Goal: Transaction & Acquisition: Download file/media

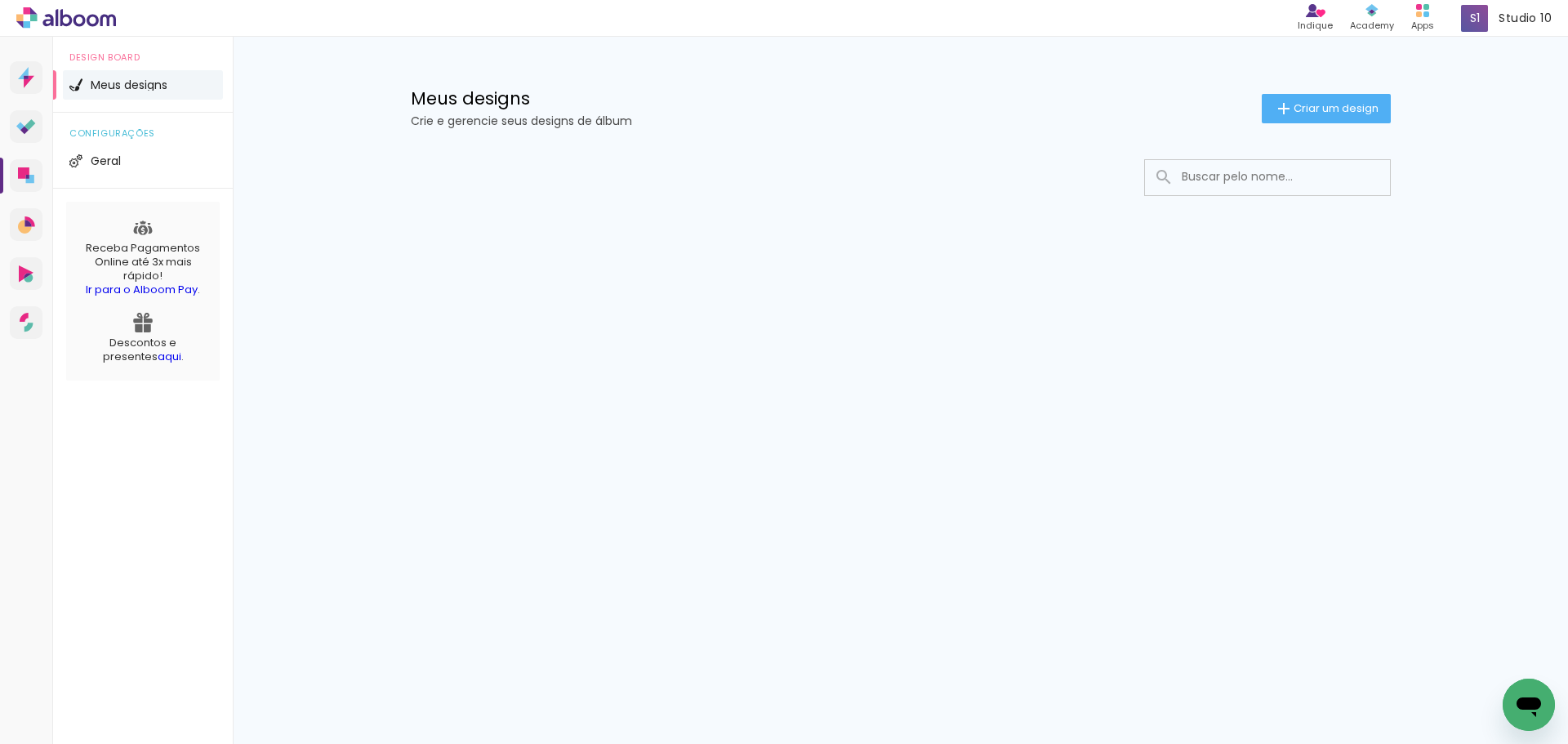
click at [1203, 190] on input at bounding box center [1289, 177] width 232 height 34
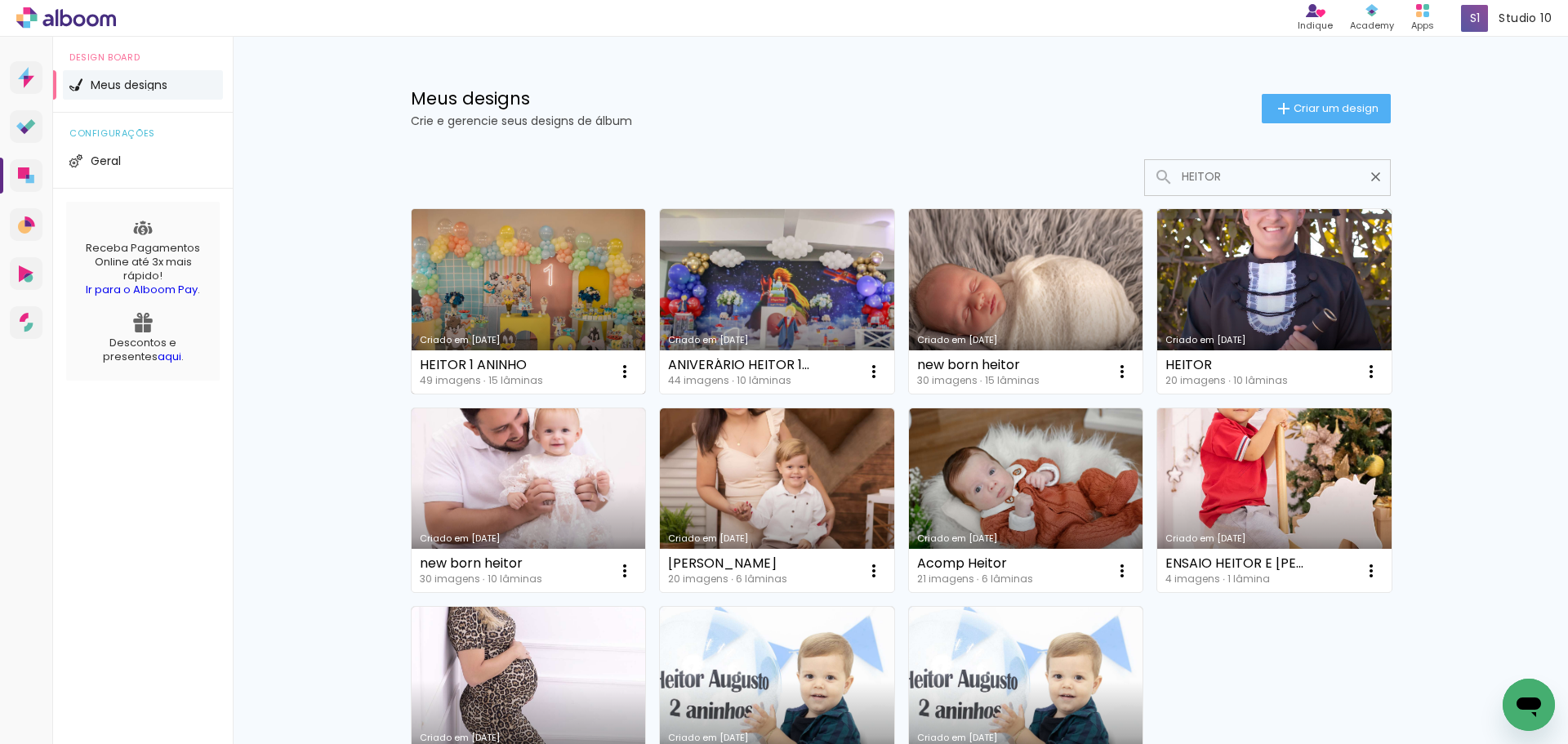
type input "HEITOR"
type paper-input "HEITOR"
click at [432, 223] on link "Criado em [DATE]" at bounding box center [528, 301] width 234 height 185
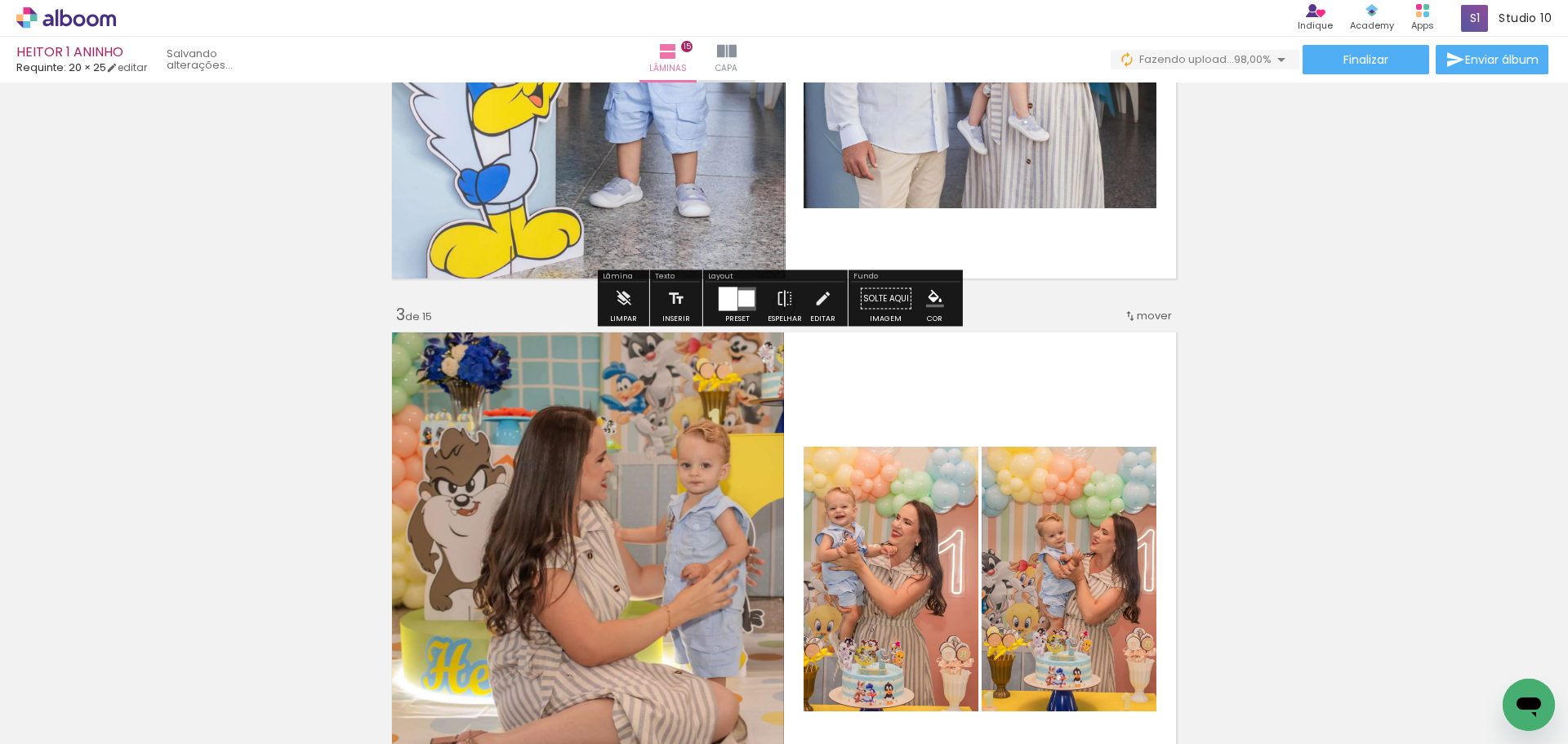
scroll to position [1225, 0]
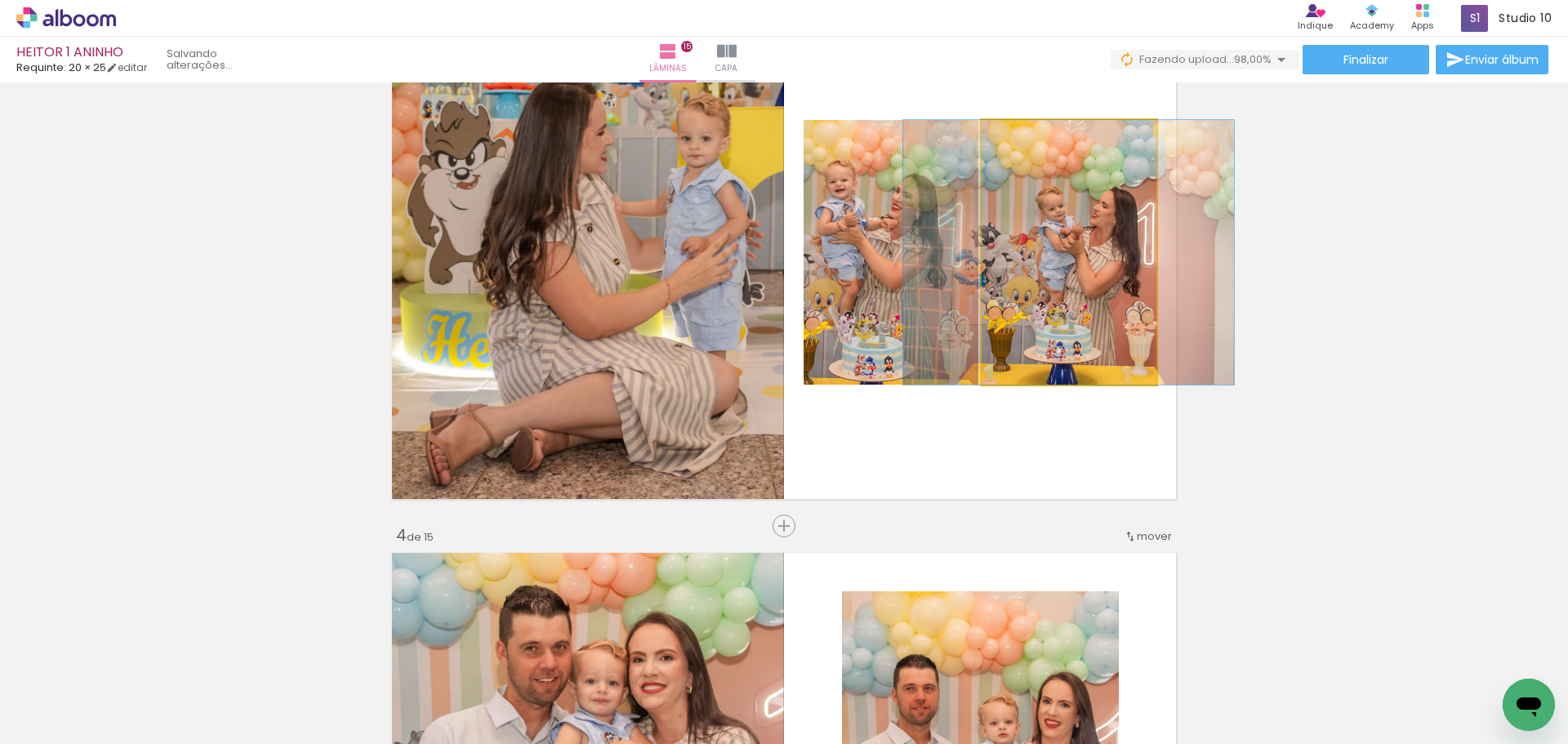
drag, startPoint x: 1047, startPoint y: 306, endPoint x: 1282, endPoint y: 384, distance: 247.6
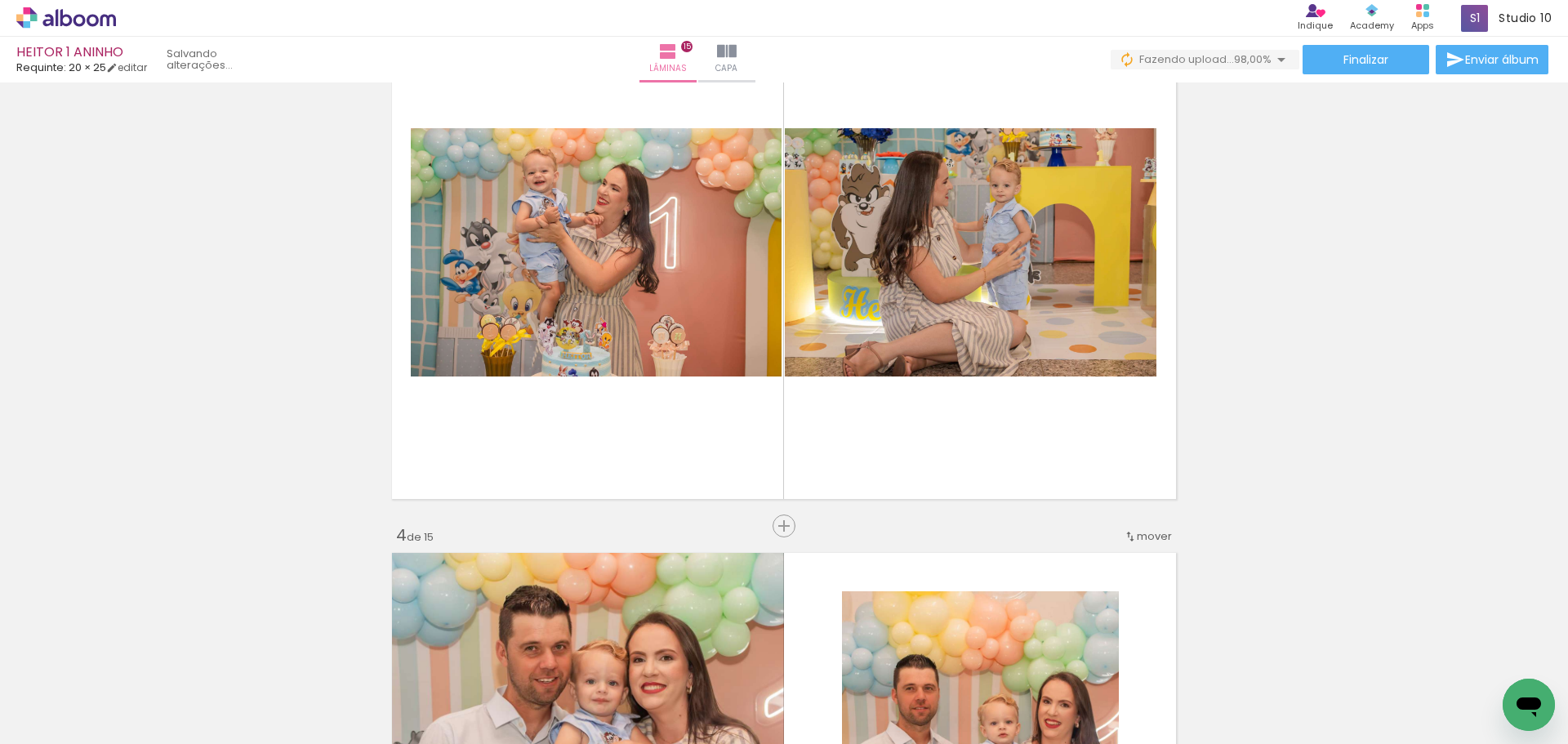
scroll to position [0, 3144]
drag, startPoint x: 1491, startPoint y: 684, endPoint x: 961, endPoint y: 441, distance: 583.1
click at [961, 441] on quentale-workspace at bounding box center [784, 372] width 1568 height 744
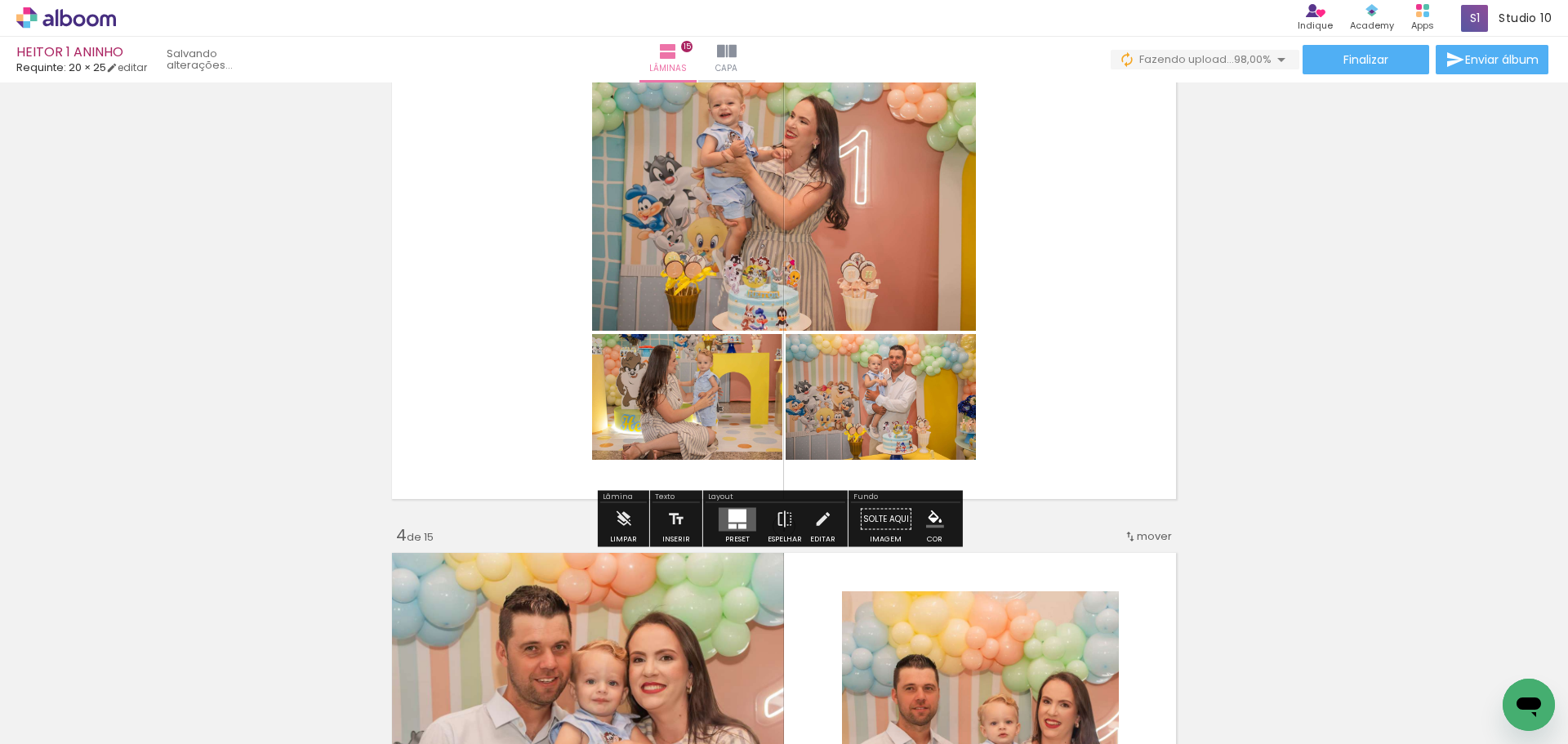
click at [728, 515] on div at bounding box center [737, 514] width 18 height 13
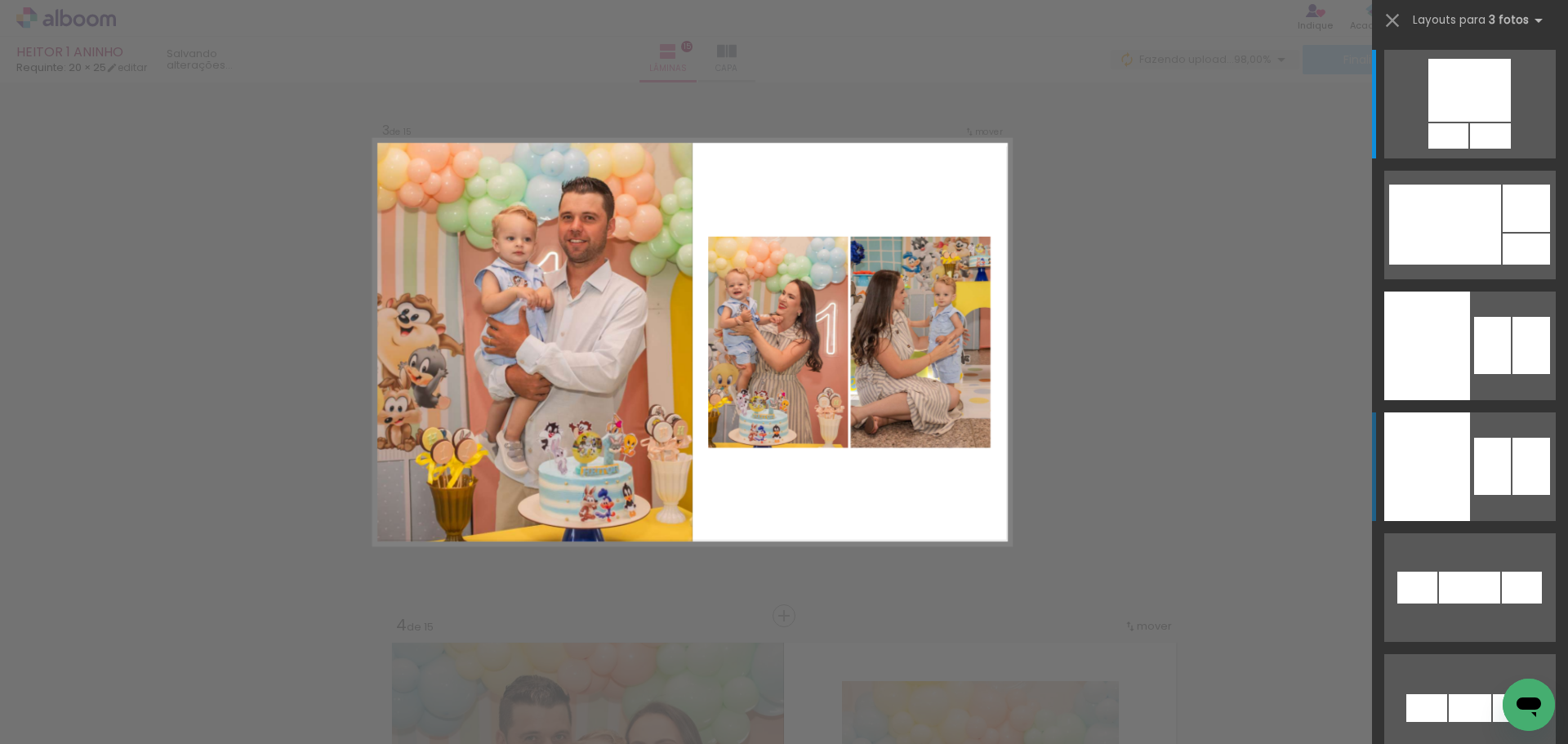
scroll to position [1116, 0]
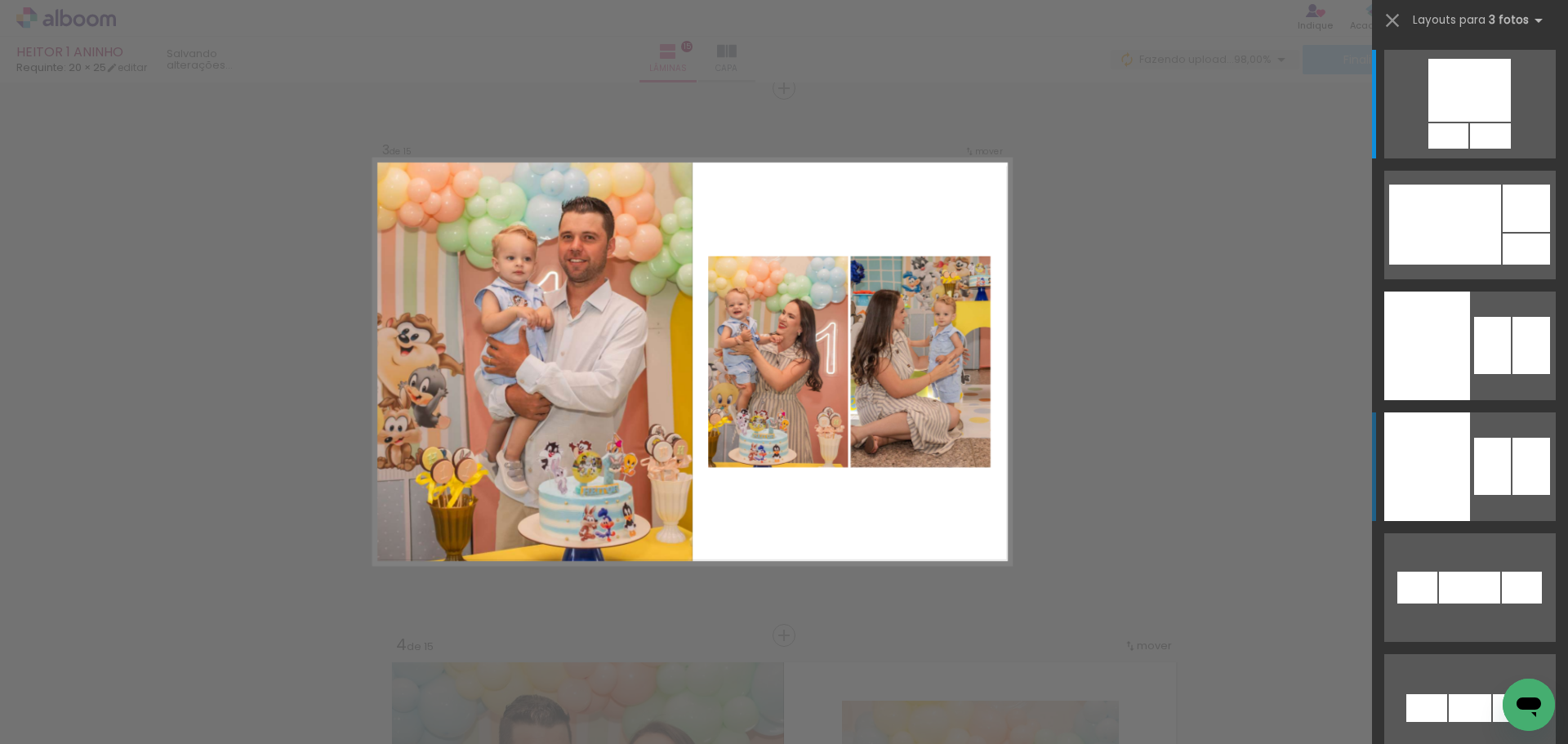
click at [1468, 148] on div at bounding box center [1448, 137] width 40 height 26
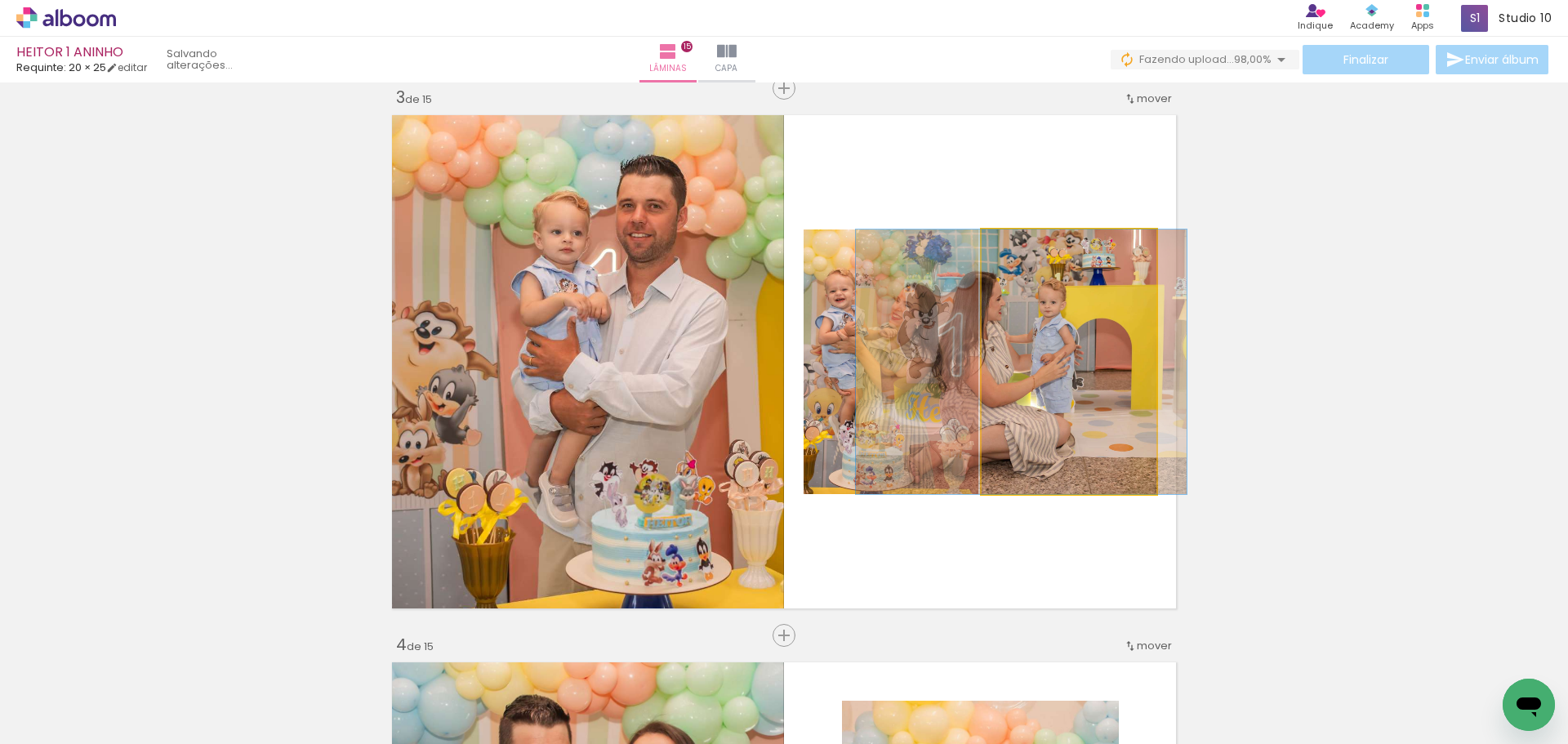
drag, startPoint x: 1078, startPoint y: 379, endPoint x: 415, endPoint y: 340, distance: 664.1
click at [0, 0] on slot at bounding box center [0, 0] width 0 height 0
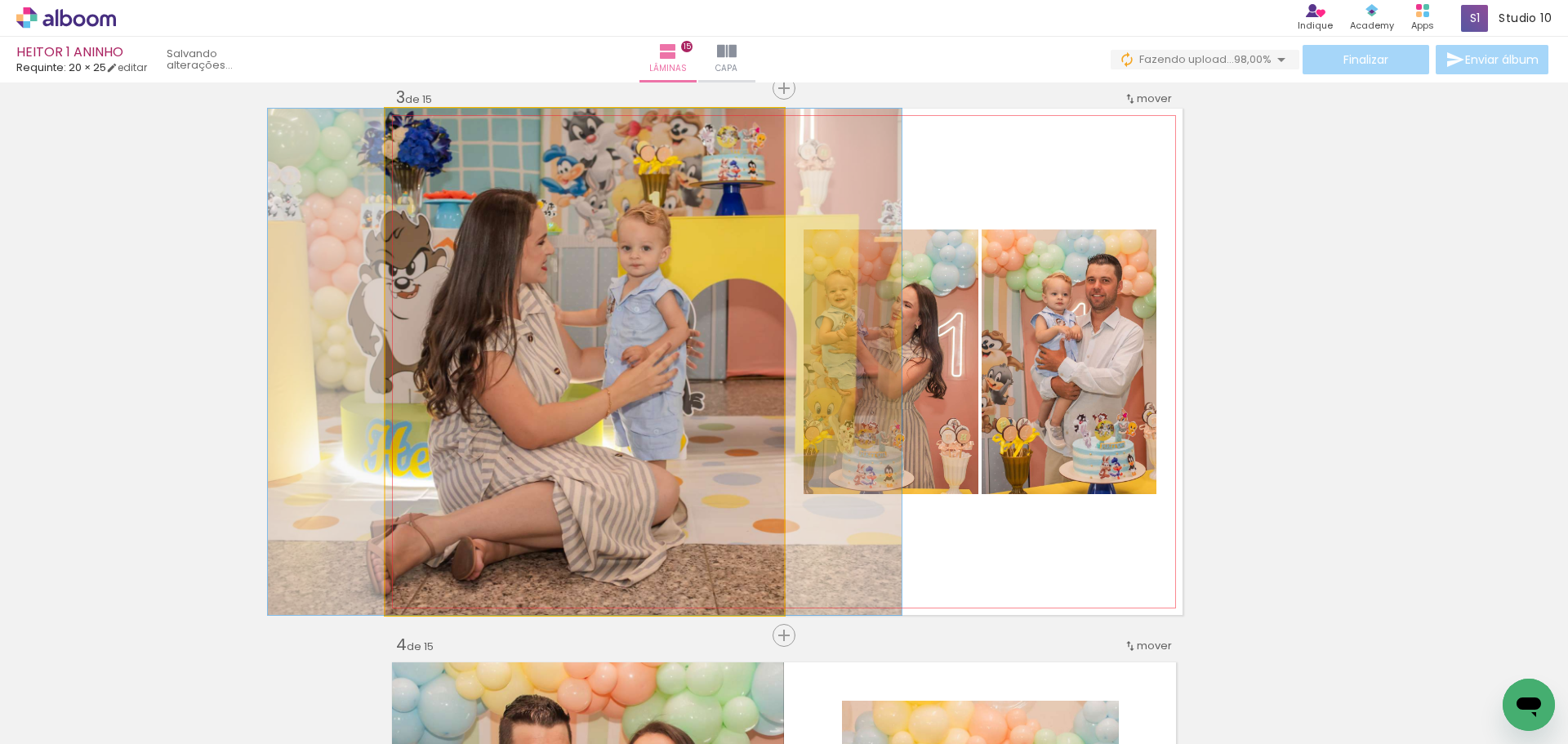
click at [604, 377] on quentale-photo at bounding box center [585, 362] width 399 height 507
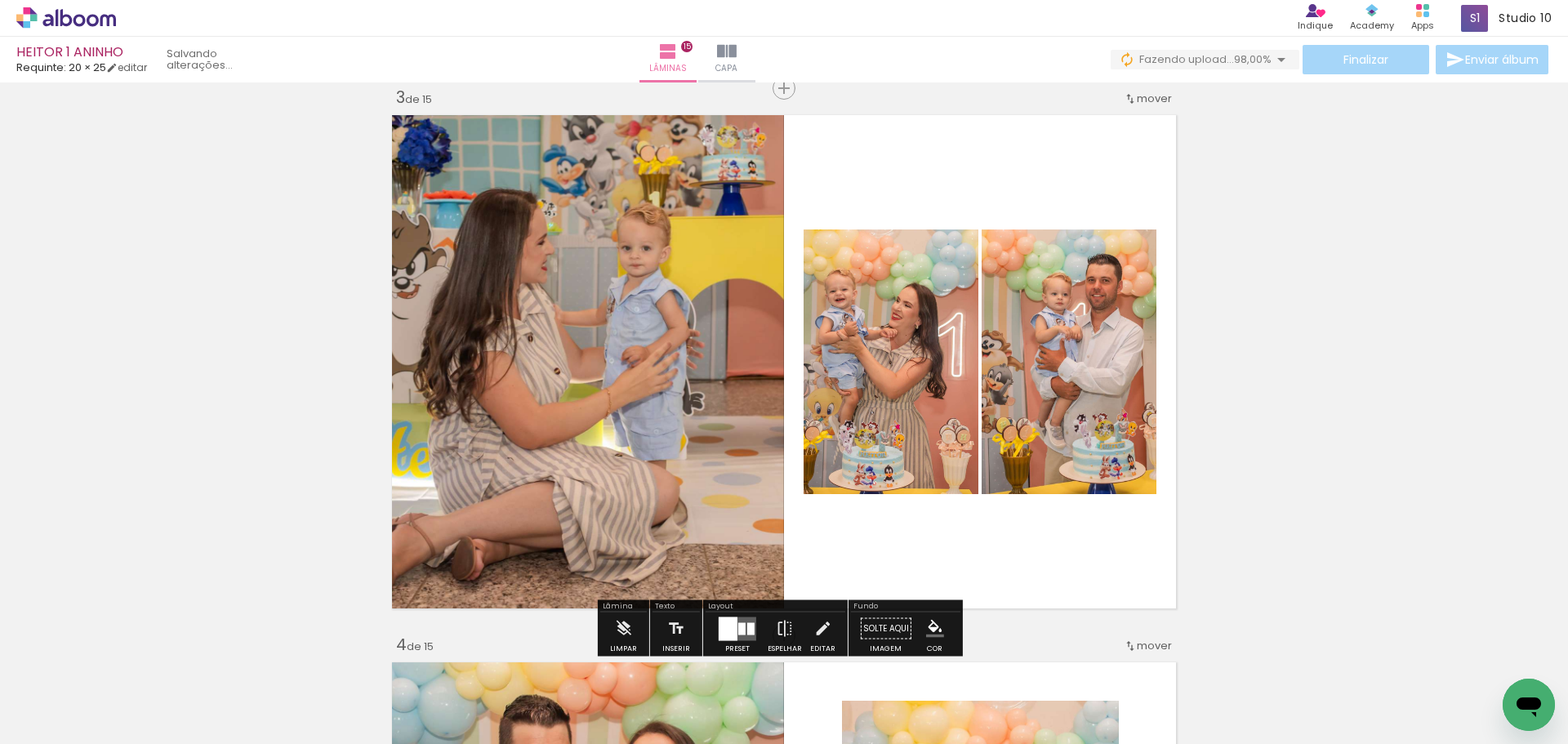
click at [1367, 54] on div "Finalizar Enviar álbum" at bounding box center [1332, 59] width 441 height 30
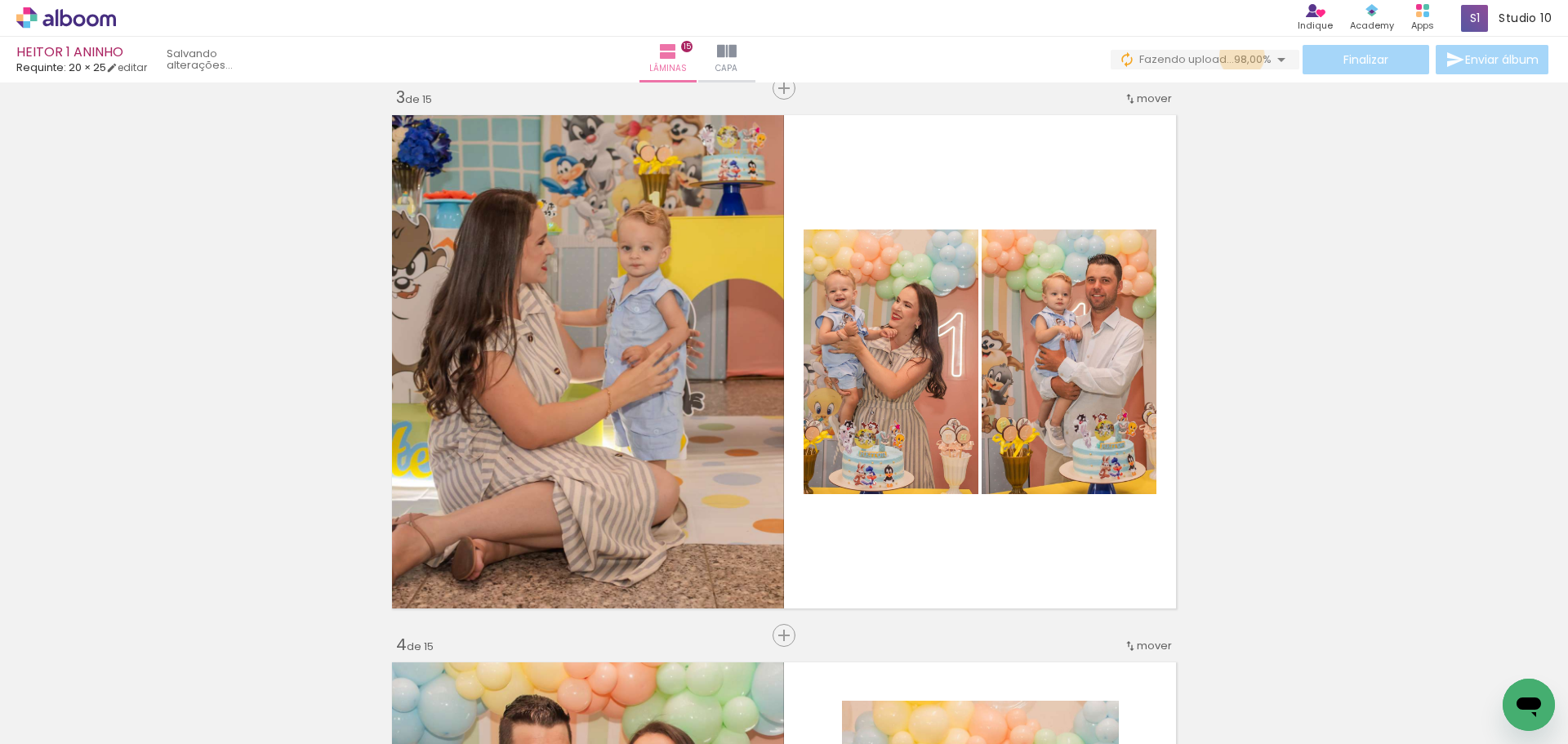
click at [1237, 56] on span "98,00%" at bounding box center [1252, 59] width 38 height 16
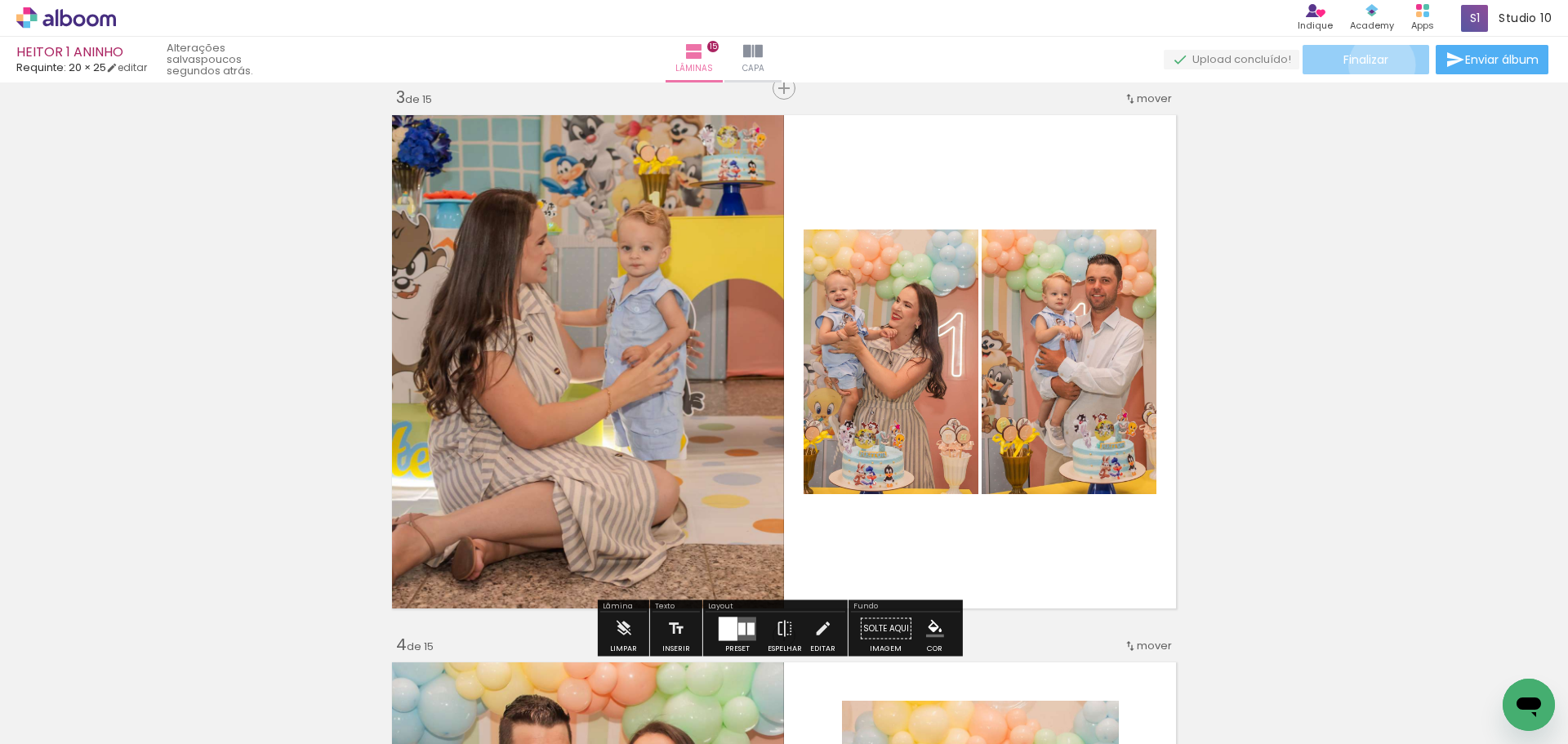
click at [1376, 63] on span "Finalizar" at bounding box center [1365, 59] width 45 height 12
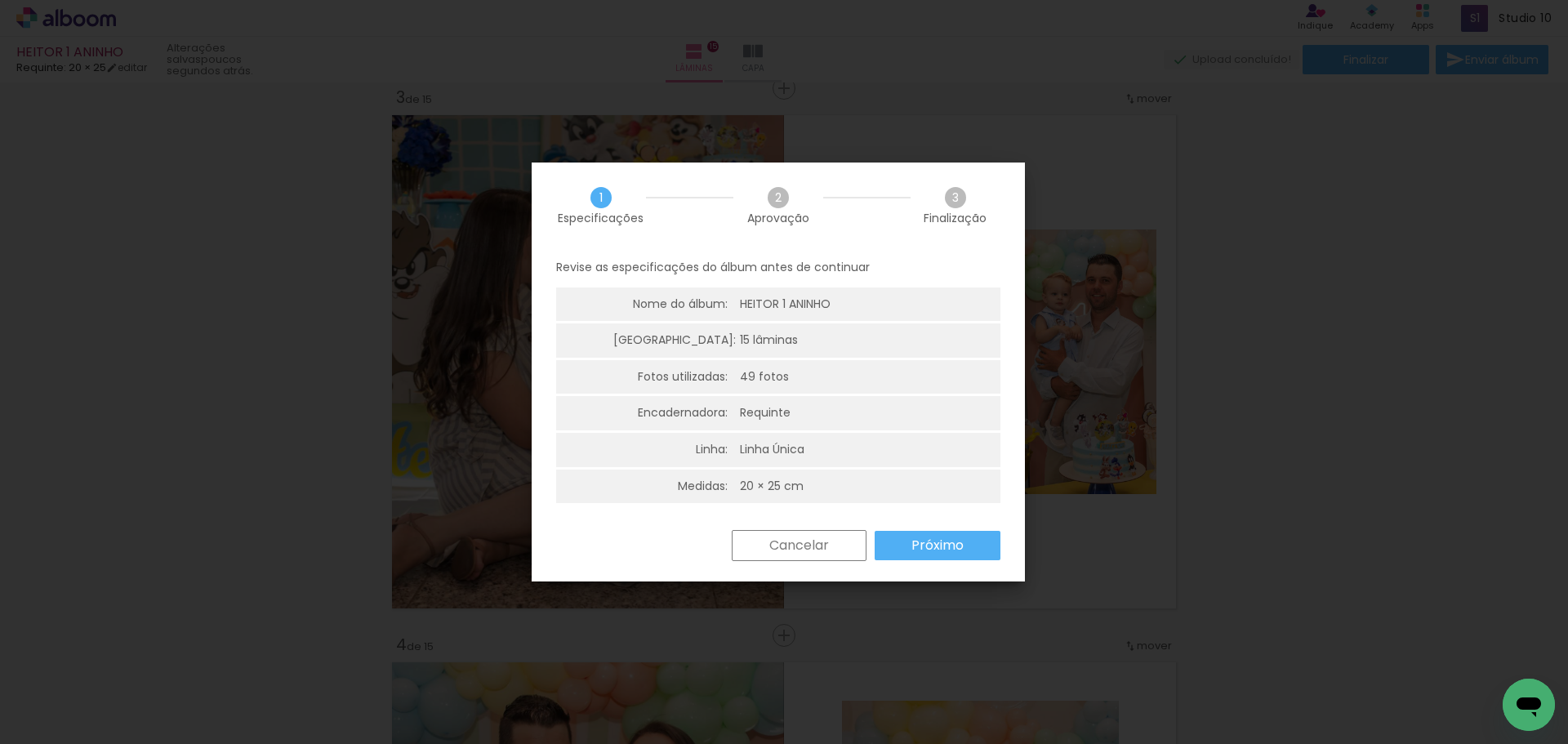
drag, startPoint x: 935, startPoint y: 542, endPoint x: 918, endPoint y: 544, distance: 17.1
click at [0, 0] on slot "Próximo" at bounding box center [0, 0] width 0 height 0
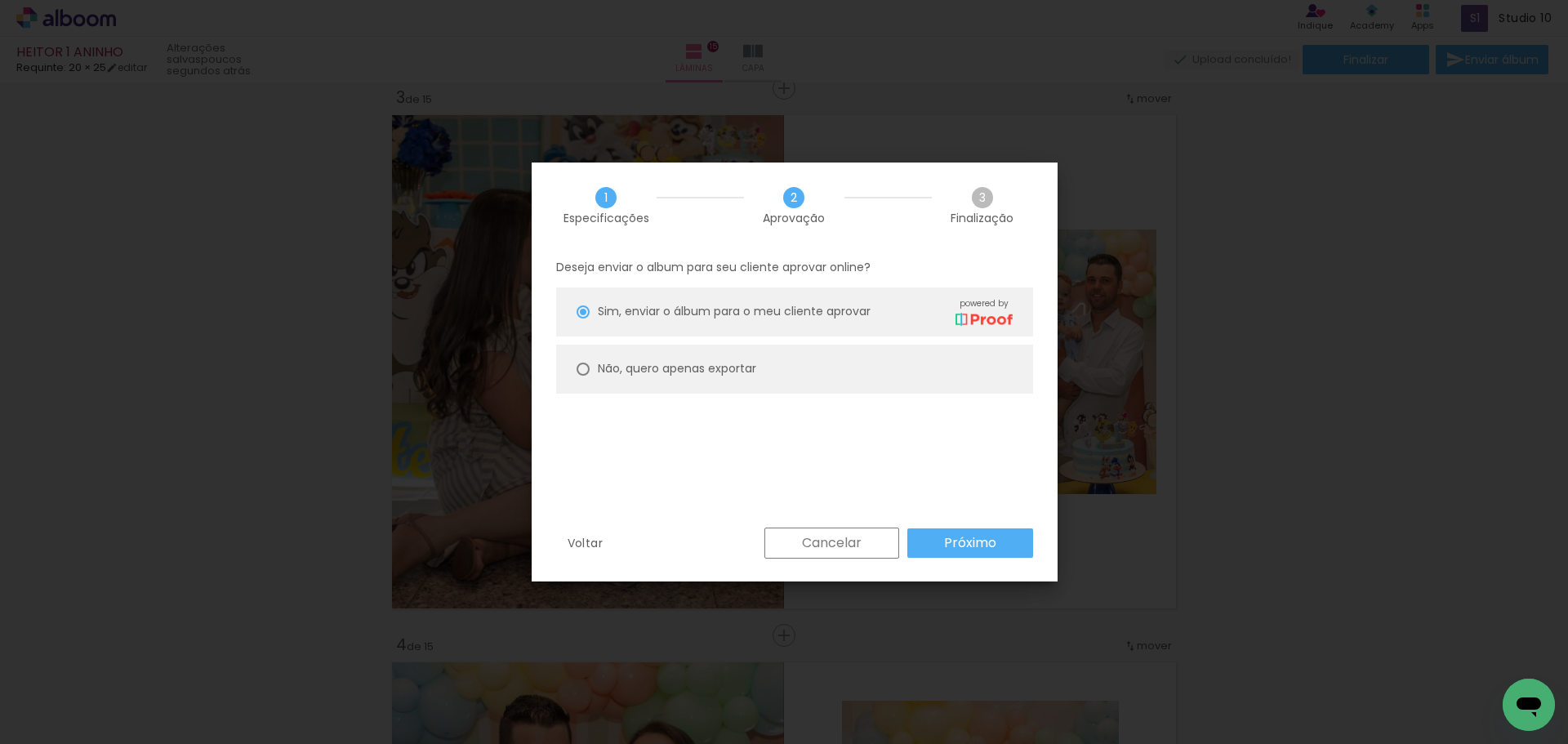
click at [761, 375] on paper-radio-button "Não, quero apenas exportar" at bounding box center [794, 369] width 477 height 49
type paper-radio-button "on"
click at [0, 0] on slot "Próximo" at bounding box center [0, 0] width 0 height 0
type input "Alta, 300 DPI"
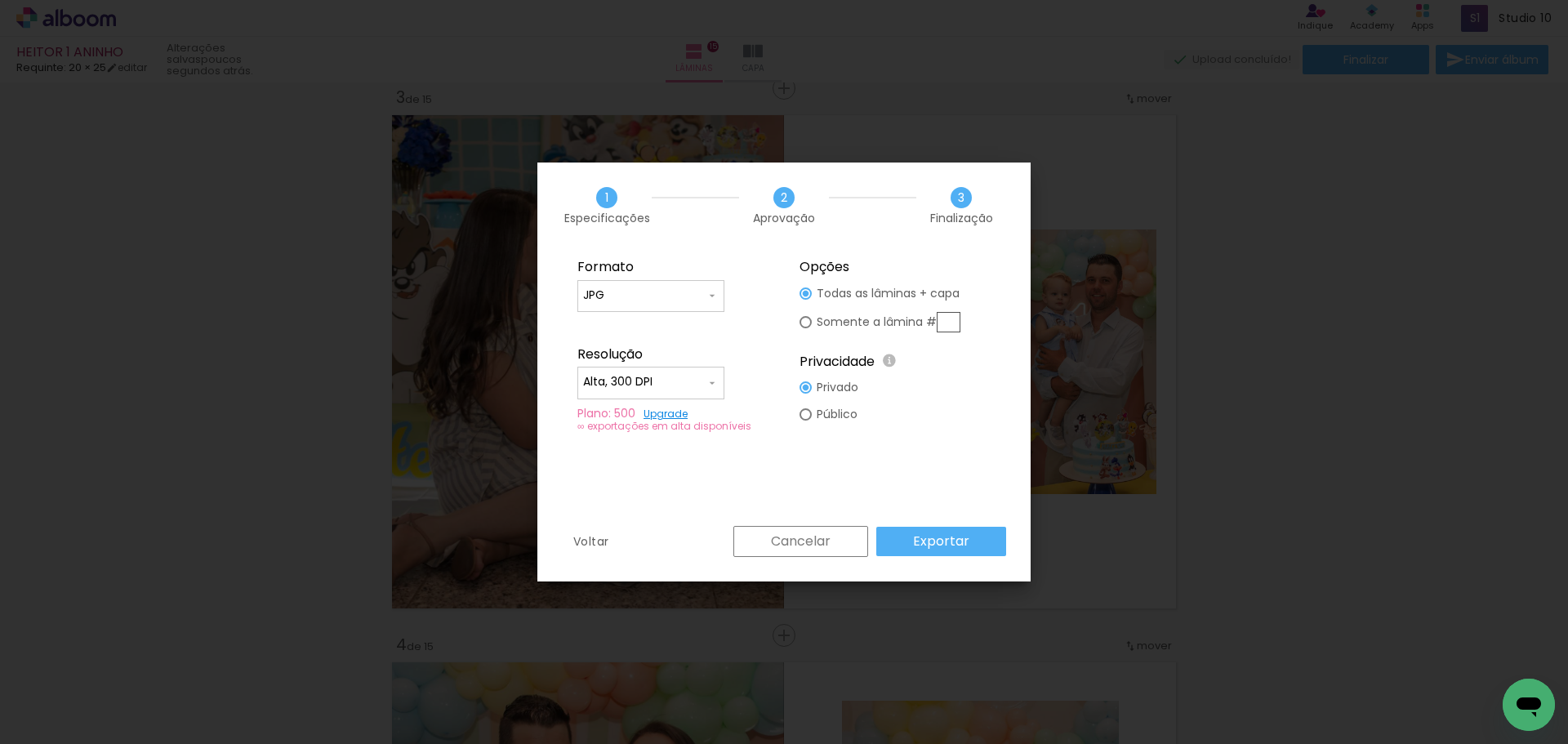
click at [947, 327] on input "text" at bounding box center [949, 322] width 24 height 21
type paper-radio-button "on"
type input "3"
click at [0, 0] on slot "Exportar" at bounding box center [0, 0] width 0 height 0
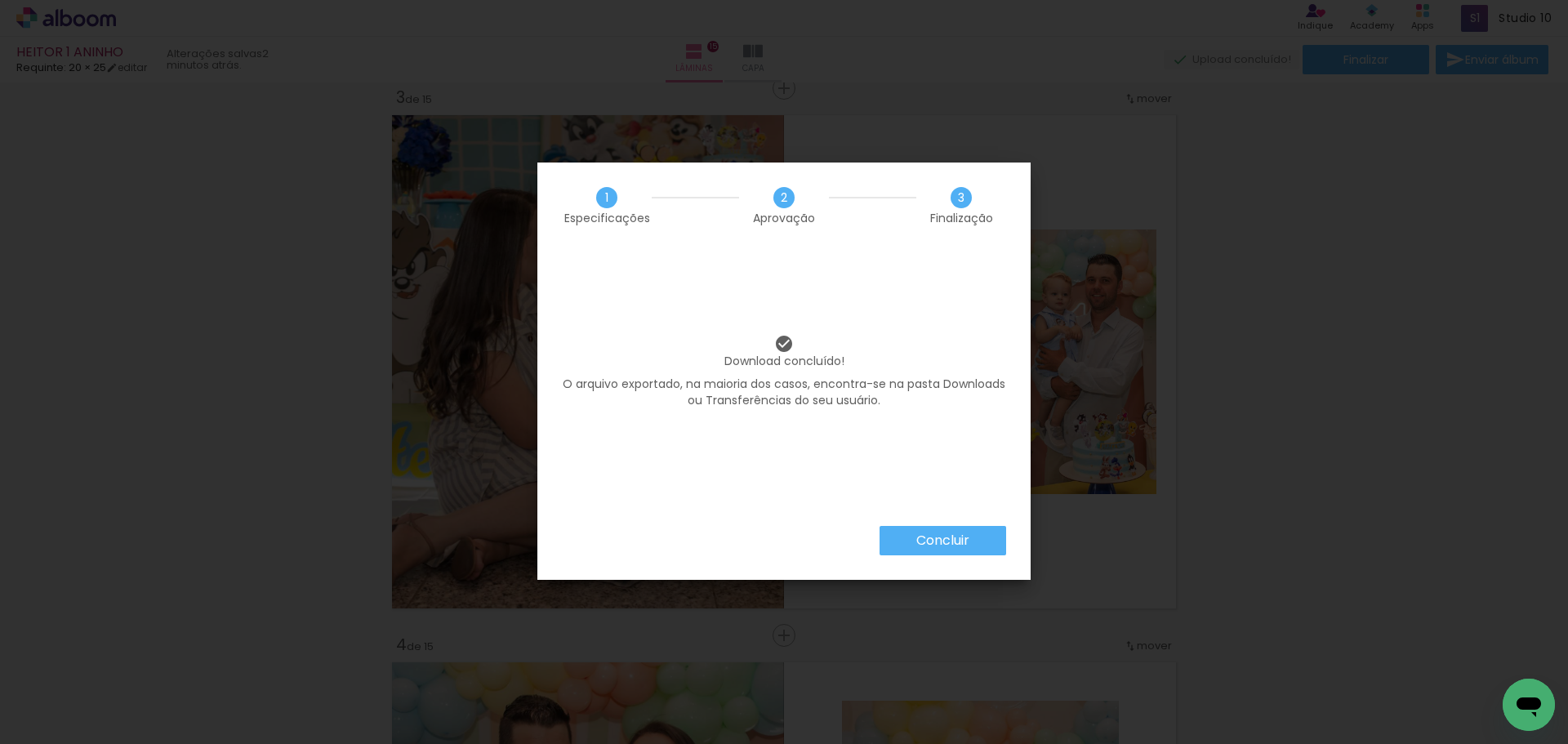
scroll to position [0, 3144]
drag, startPoint x: 973, startPoint y: 533, endPoint x: 885, endPoint y: 650, distance: 146.4
click at [972, 533] on paper-button "Concluir" at bounding box center [943, 541] width 127 height 30
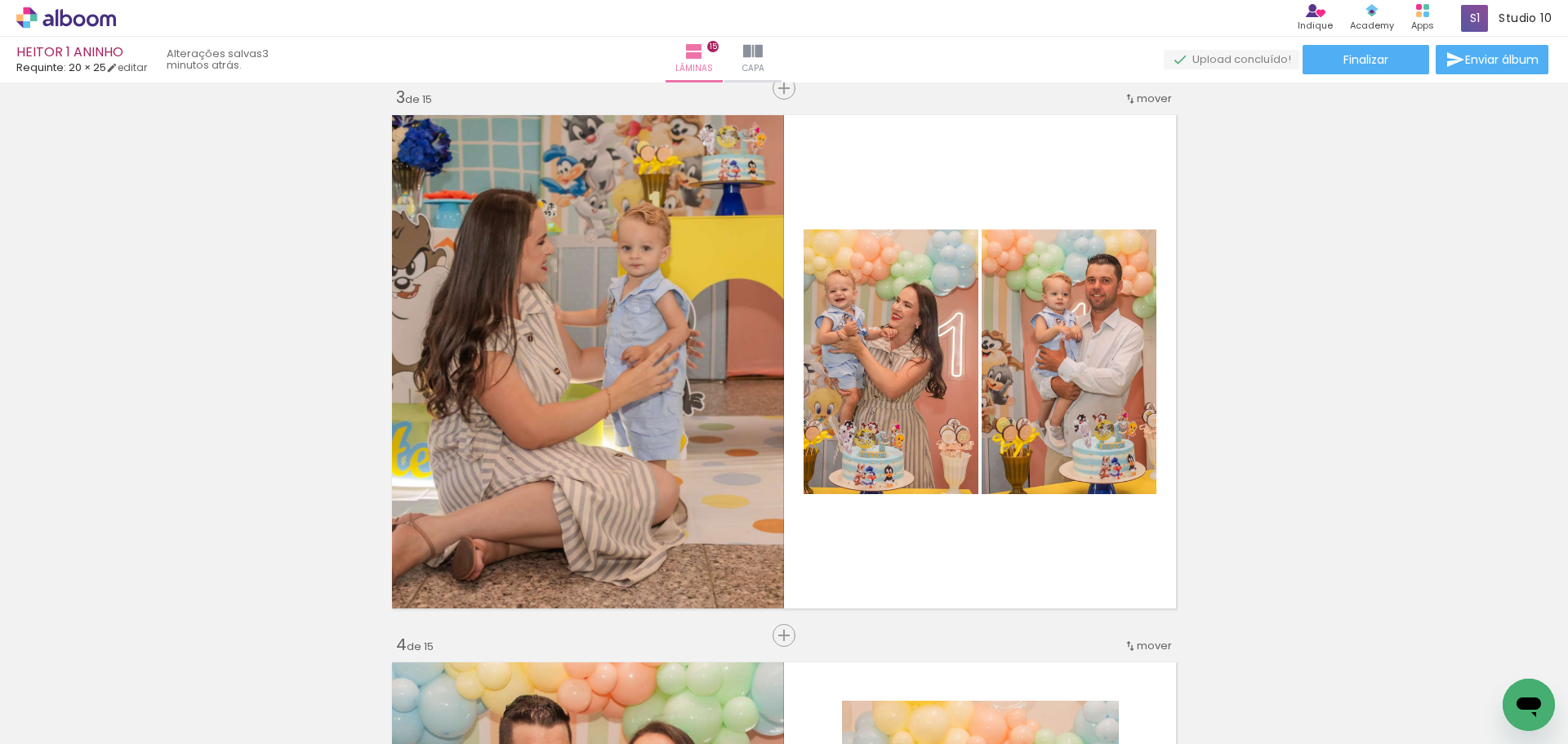
scroll to position [0, 3144]
